Goal: Information Seeking & Learning: Check status

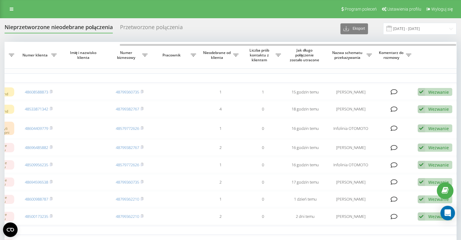
click at [148, 25] on div "Przetworzone połączenia" at bounding box center [151, 28] width 63 height 9
click at [60, 28] on div "Nieprzetworzone nieodebrane połączenia" at bounding box center [59, 28] width 108 height 9
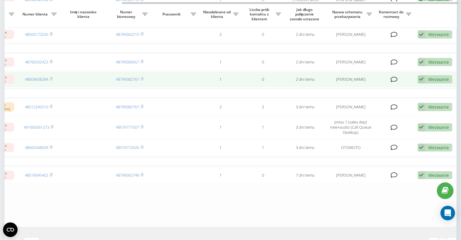
scroll to position [165, 0]
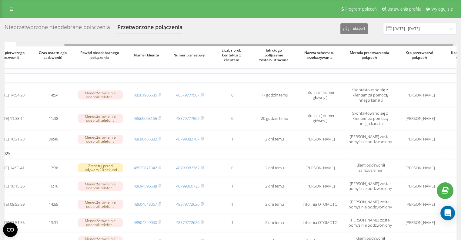
scroll to position [0, 72]
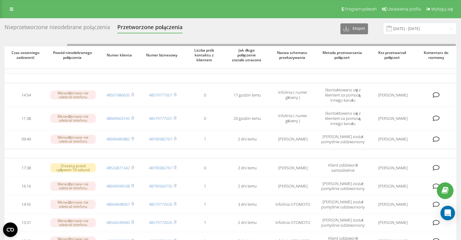
drag, startPoint x: 188, startPoint y: 44, endPoint x: 253, endPoint y: 42, distance: 65.1
click at [253, 42] on div at bounding box center [230, 44] width 451 height 5
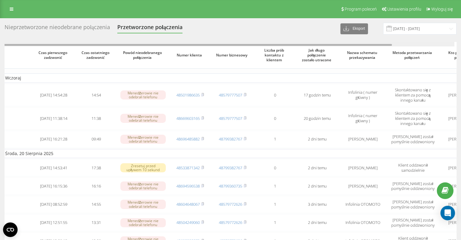
scroll to position [0, 0]
drag, startPoint x: 209, startPoint y: 44, endPoint x: 141, endPoint y: 51, distance: 68.2
click at [141, 51] on div "Czas pierwszego zadzwonić Czas ostatniego zadzwonić Powód nieodebranego połącze…" at bounding box center [231, 209] width 452 height 335
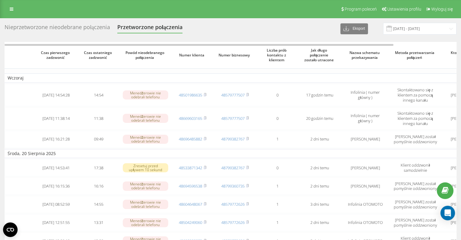
click at [85, 28] on div "Nieprzetworzone nieodebrane połączenia" at bounding box center [57, 28] width 105 height 9
click at [81, 29] on div "Nieprzetworzone nieodebrane połączenia" at bounding box center [57, 28] width 105 height 9
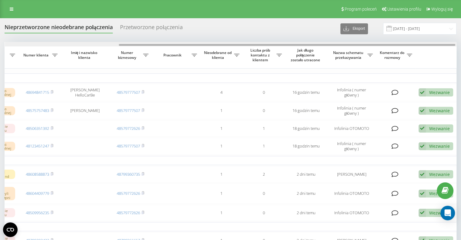
scroll to position [0, 154]
drag, startPoint x: 200, startPoint y: 42, endPoint x: 355, endPoint y: 45, distance: 155.7
click at [355, 45] on div at bounding box center [288, 45] width 336 height 2
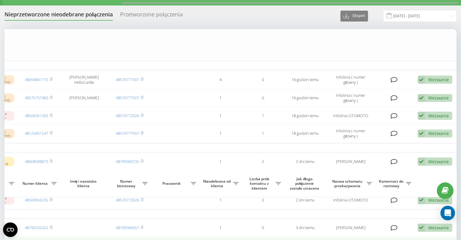
scroll to position [0, 0]
